Goal: Task Accomplishment & Management: Manage account settings

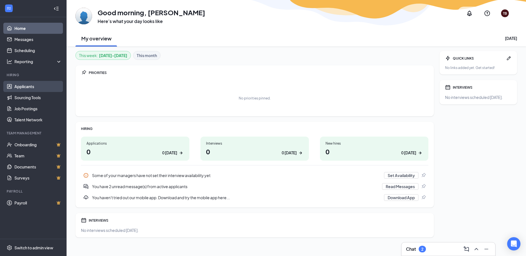
click at [20, 86] on link "Applicants" at bounding box center [37, 86] width 47 height 11
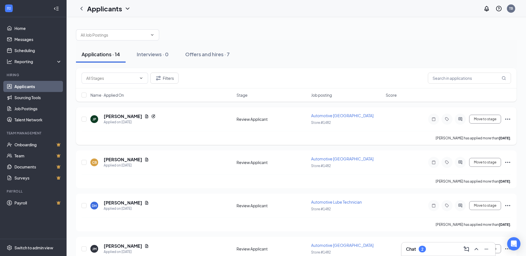
click at [332, 115] on span "Automotive [GEOGRAPHIC_DATA]" at bounding box center [342, 115] width 62 height 5
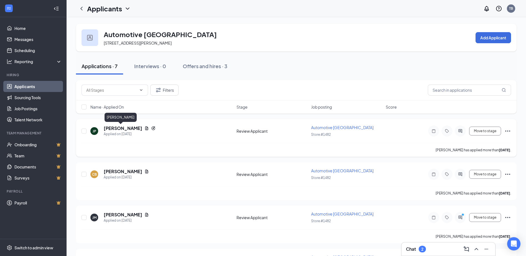
click at [120, 127] on h5 "[PERSON_NAME]" at bounding box center [123, 128] width 39 height 6
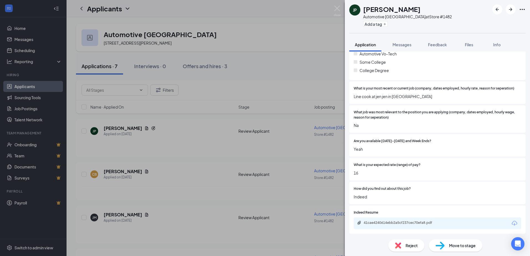
scroll to position [143, 0]
click at [415, 222] on div "41cae4240614ebb2a5cf237cec70efa8.pdf" at bounding box center [403, 222] width 78 height 4
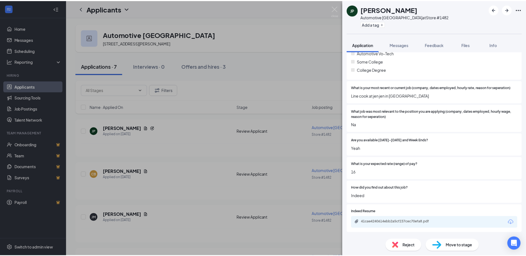
scroll to position [141, 0]
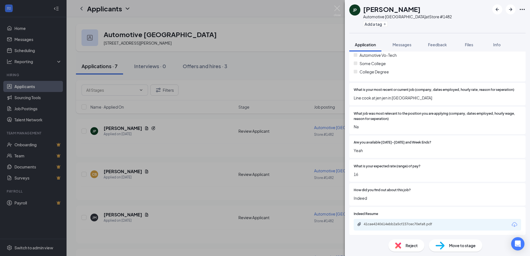
click at [269, 40] on div "JP [PERSON_NAME] Automotive Lower Bay Technician at Store #1482 Add a tag Appli…" at bounding box center [265, 128] width 530 height 256
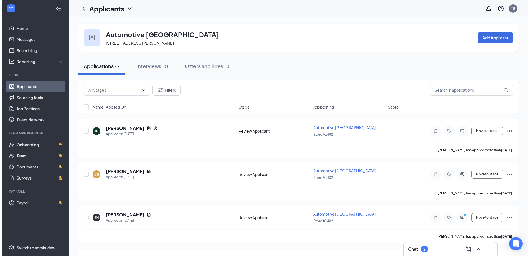
scroll to position [111, 0]
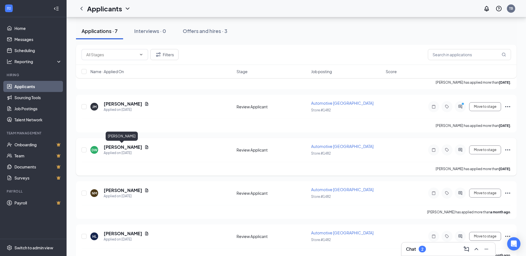
click at [123, 149] on h5 "[PERSON_NAME]" at bounding box center [123, 147] width 39 height 6
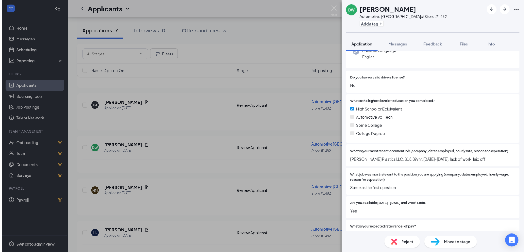
scroll to position [83, 0]
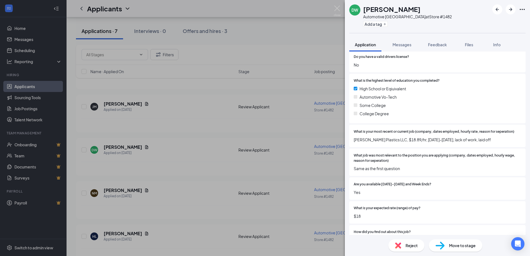
click at [230, 49] on div "DW [PERSON_NAME] Automotive Lower Bay Technician at Store #1482 Add a tag Appli…" at bounding box center [265, 128] width 530 height 256
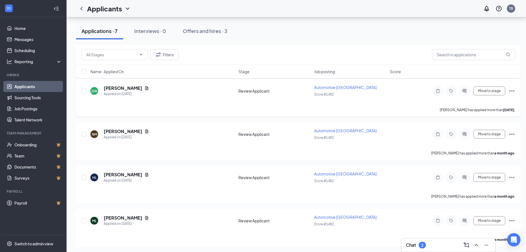
scroll to position [171, 0]
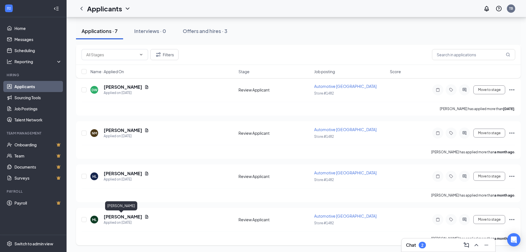
click at [118, 218] on h5 "[PERSON_NAME]" at bounding box center [123, 217] width 39 height 6
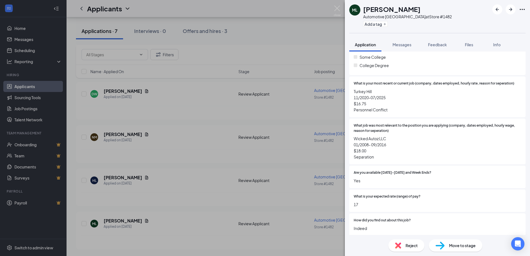
scroll to position [81, 0]
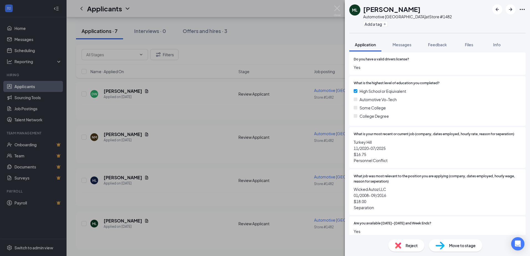
click at [292, 40] on div "ML [PERSON_NAME] Automotive Lower Bay Technician at Store #1482 Add a tag Appli…" at bounding box center [265, 128] width 530 height 256
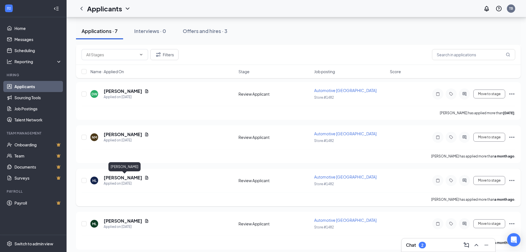
click at [133, 176] on h5 "[PERSON_NAME]" at bounding box center [123, 178] width 39 height 6
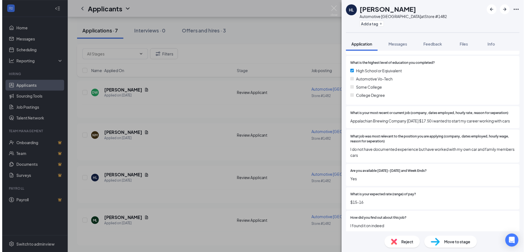
scroll to position [139, 0]
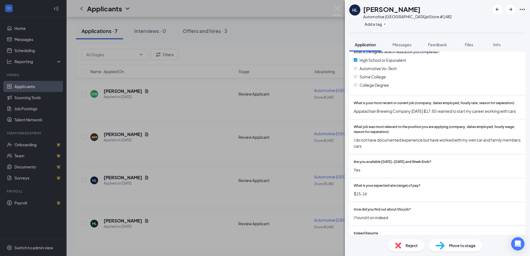
click at [313, 39] on div "HL [PERSON_NAME] Automotive Lower Bay Technician at Store #1482 Add a tag Appli…" at bounding box center [265, 128] width 530 height 256
